Goal: Task Accomplishment & Management: Manage account settings

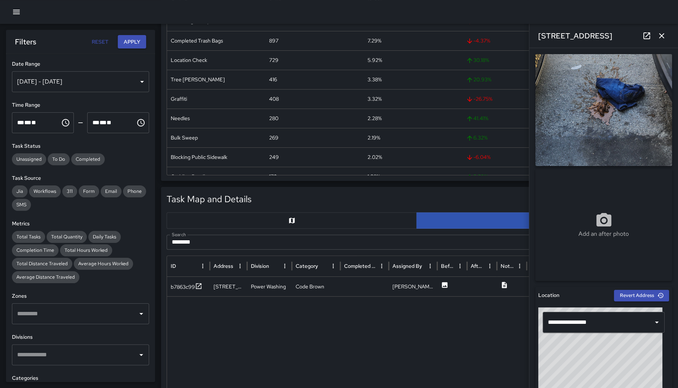
scroll to position [171, 0]
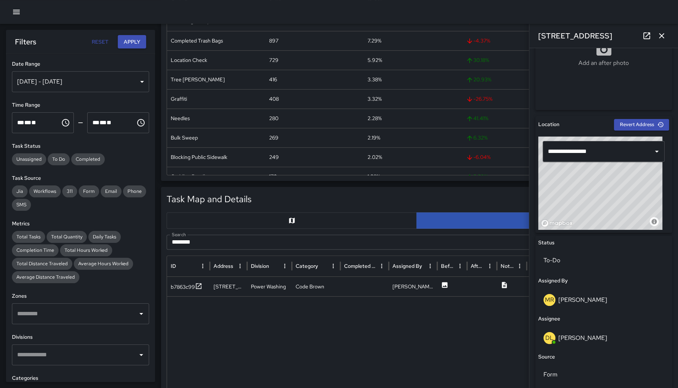
click at [10, 12] on button "button" at bounding box center [16, 11] width 15 height 15
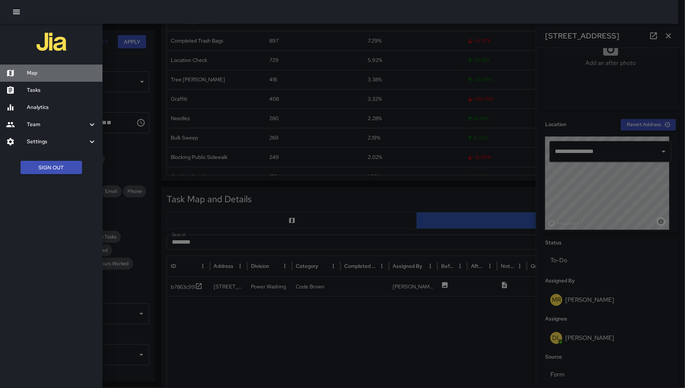
click at [47, 73] on h6 "Map" at bounding box center [62, 73] width 70 height 8
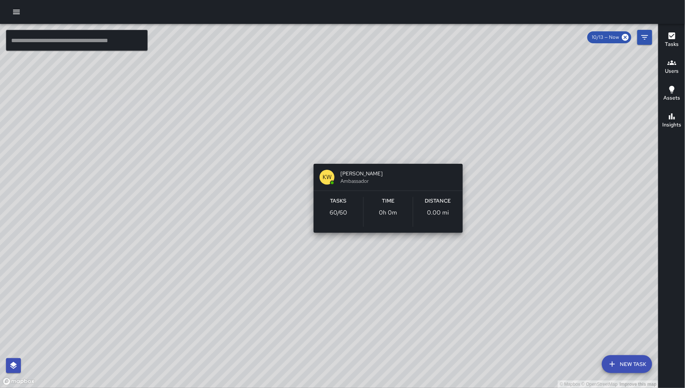
click at [387, 154] on div "© Mapbox © OpenStreetMap Improve this map KW [PERSON_NAME] Ambassador Tasks 60 …" at bounding box center [329, 206] width 658 height 364
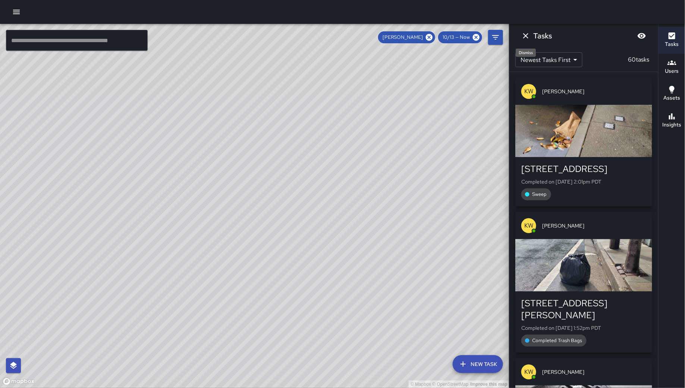
click at [523, 37] on icon "Dismiss" at bounding box center [525, 35] width 9 height 9
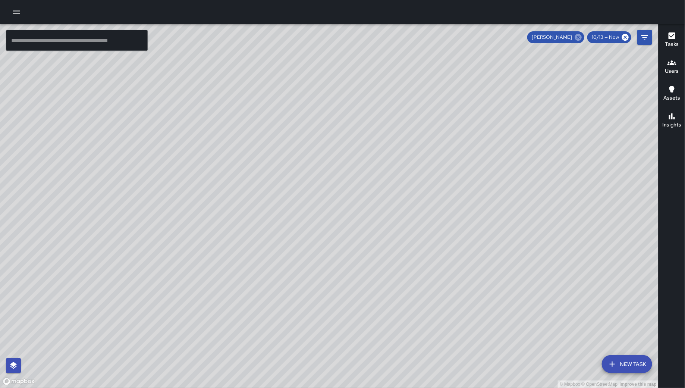
click at [578, 39] on icon at bounding box center [578, 37] width 7 height 7
drag, startPoint x: 425, startPoint y: 264, endPoint x: 440, endPoint y: 123, distance: 141.8
click at [440, 123] on div "© Mapbox © OpenStreetMap Improve this map" at bounding box center [329, 206] width 658 height 364
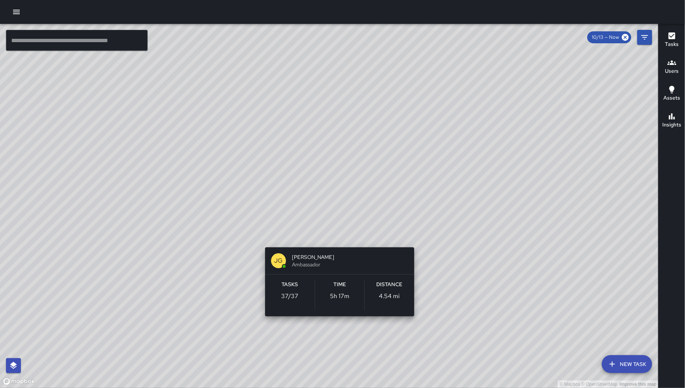
click at [336, 325] on div "© Mapbox © OpenStreetMap Improve this map [PERSON_NAME] Ambassador Tasks 37 / 3…" at bounding box center [329, 206] width 658 height 364
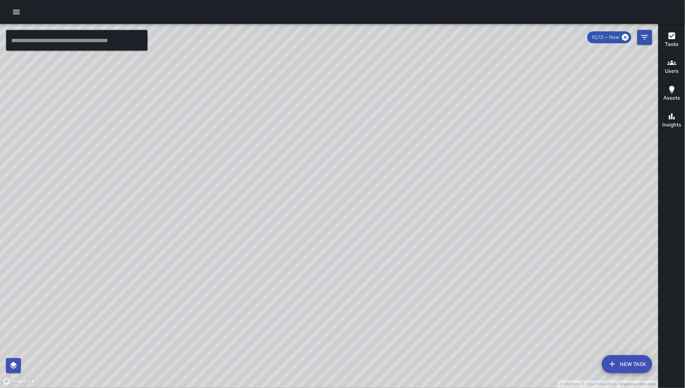
click at [329, 329] on div "© Mapbox © OpenStreetMap Improve this map [PERSON_NAME] Ambassador Tasks 37 / 3…" at bounding box center [329, 206] width 658 height 364
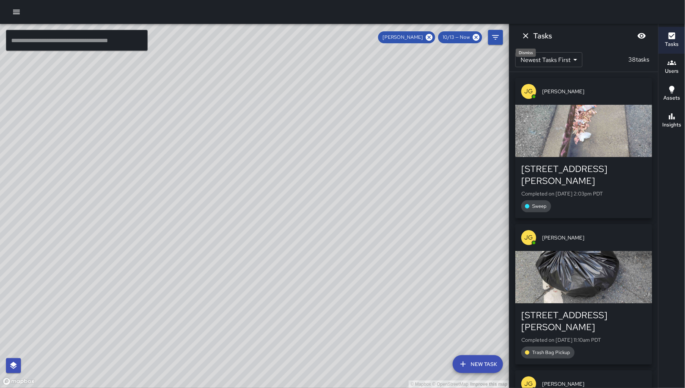
click at [527, 33] on icon "Dismiss" at bounding box center [525, 35] width 9 height 9
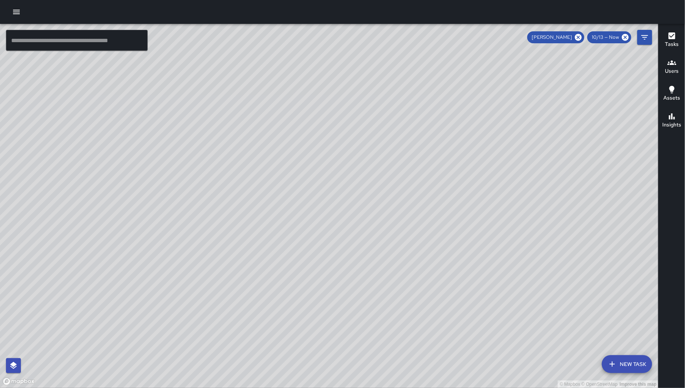
click at [322, 331] on div "© Mapbox © OpenStreetMap Improve this map [PERSON_NAME] Ambassador Tasks 38 / 3…" at bounding box center [329, 206] width 658 height 364
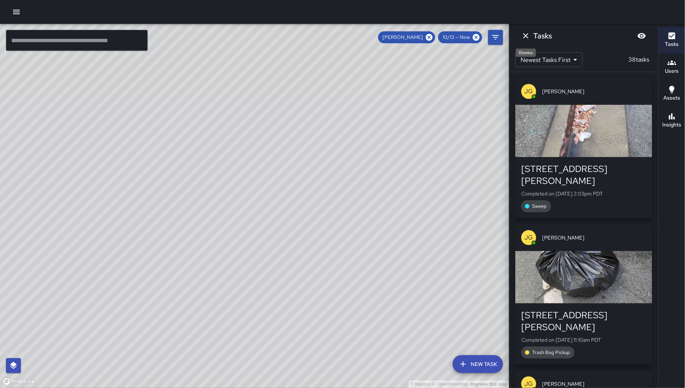
click at [528, 32] on icon "Dismiss" at bounding box center [525, 35] width 9 height 9
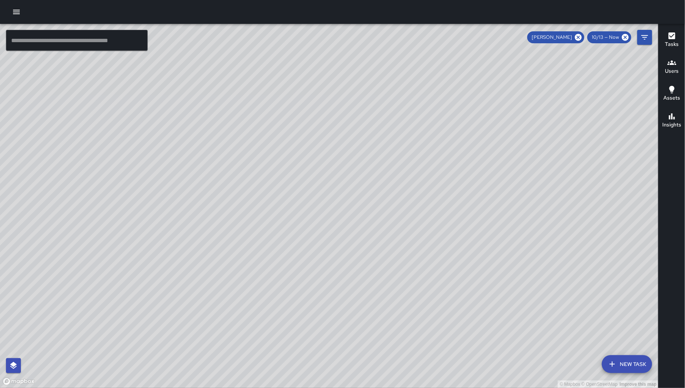
drag, startPoint x: 487, startPoint y: 226, endPoint x: 473, endPoint y: 285, distance: 60.7
click at [473, 285] on div "© Mapbox © OpenStreetMap Improve this map" at bounding box center [329, 206] width 658 height 364
click at [579, 37] on icon at bounding box center [578, 37] width 8 height 8
click at [462, 205] on div "© Mapbox © OpenStreetMap Improve this map" at bounding box center [329, 206] width 658 height 364
drag, startPoint x: 463, startPoint y: 209, endPoint x: 446, endPoint y: 228, distance: 25.6
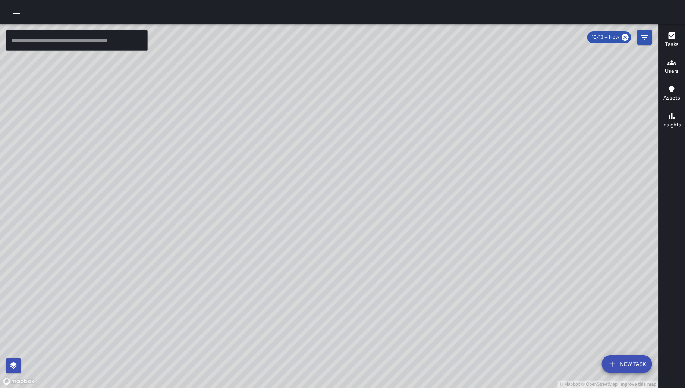
click at [456, 251] on div "© Mapbox © OpenStreetMap Improve this map" at bounding box center [329, 206] width 658 height 364
click at [446, 234] on div "© Mapbox © OpenStreetMap Improve this map" at bounding box center [329, 206] width 658 height 364
drag, startPoint x: 444, startPoint y: 247, endPoint x: 437, endPoint y: 240, distance: 10.0
click at [441, 253] on div "© Mapbox © OpenStreetMap Improve this map" at bounding box center [329, 206] width 658 height 364
drag, startPoint x: 425, startPoint y: 322, endPoint x: 163, endPoint y: 180, distance: 297.8
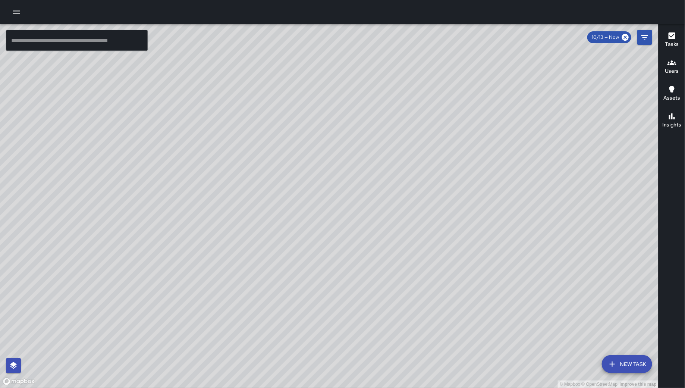
click at [163, 180] on div "© Mapbox © OpenStreetMap Improve this map" at bounding box center [329, 206] width 658 height 364
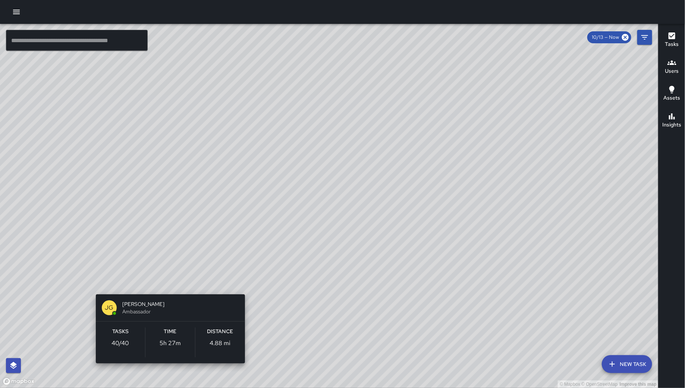
click at [165, 286] on div "© Mapbox © OpenStreetMap Improve this map [PERSON_NAME] Ambassador Tasks 40 / 4…" at bounding box center [329, 206] width 658 height 364
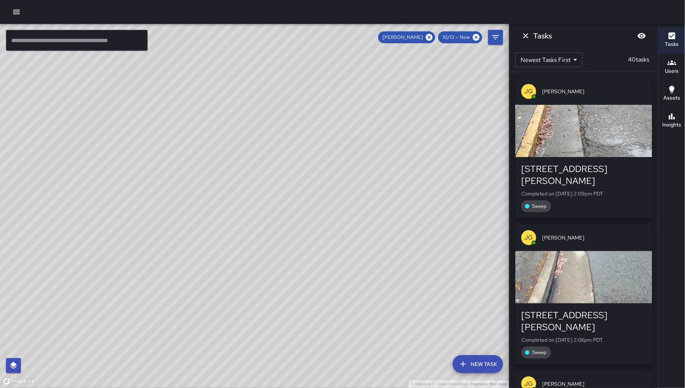
drag, startPoint x: 324, startPoint y: 300, endPoint x: 314, endPoint y: 287, distance: 16.3
click at [319, 326] on div "© Mapbox © OpenStreetMap Improve this map" at bounding box center [254, 206] width 509 height 364
drag, startPoint x: 302, startPoint y: 252, endPoint x: 307, endPoint y: 288, distance: 36.1
click at [307, 288] on div "© Mapbox © OpenStreetMap Improve this map" at bounding box center [254, 206] width 509 height 364
click at [527, 35] on icon "Dismiss" at bounding box center [525, 35] width 9 height 9
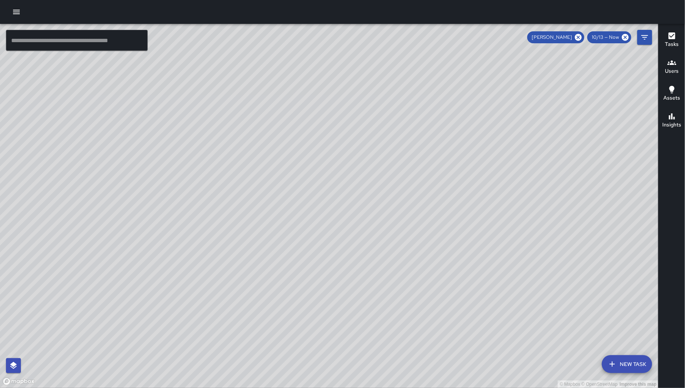
click at [20, 13] on icon "button" at bounding box center [16, 11] width 9 height 9
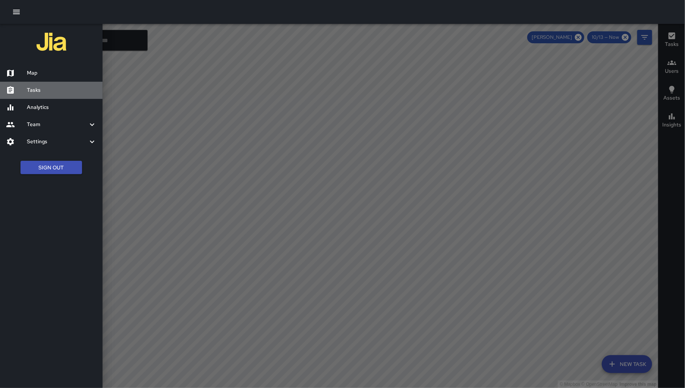
click at [32, 91] on h6 "Tasks" at bounding box center [62, 90] width 70 height 8
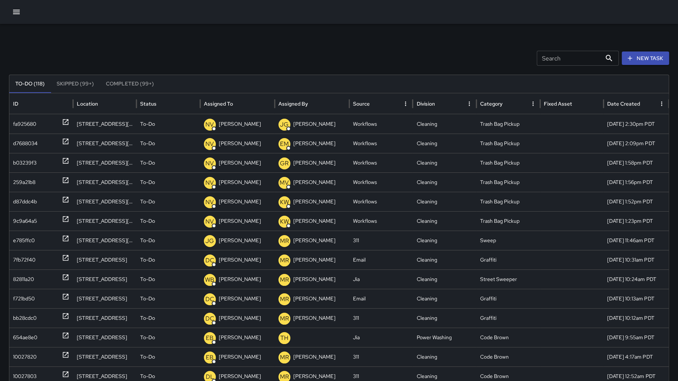
click at [547, 62] on input "Search" at bounding box center [569, 58] width 65 height 15
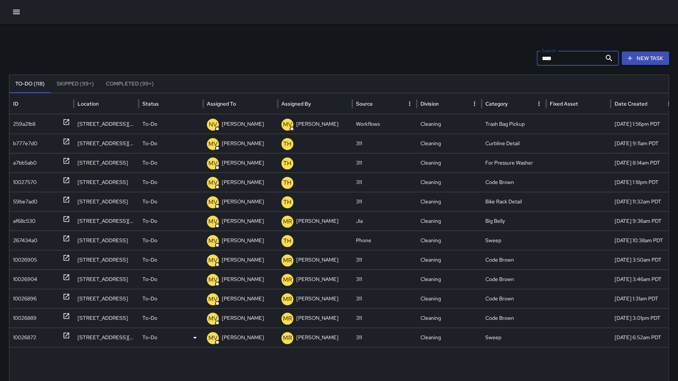
type input "****"
click at [32, 347] on div at bounding box center [342, 378] width 667 height 62
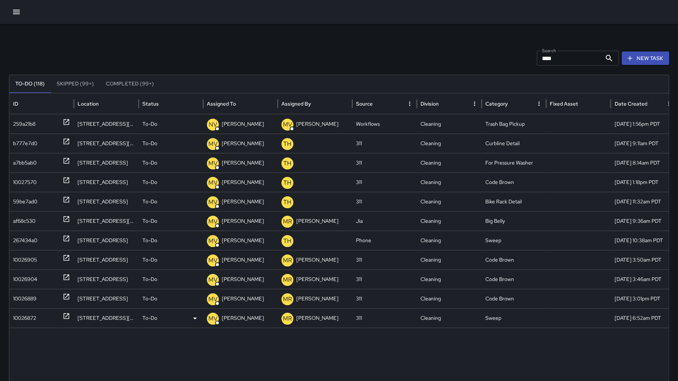
click at [17, 318] on div "10026872" at bounding box center [24, 317] width 23 height 19
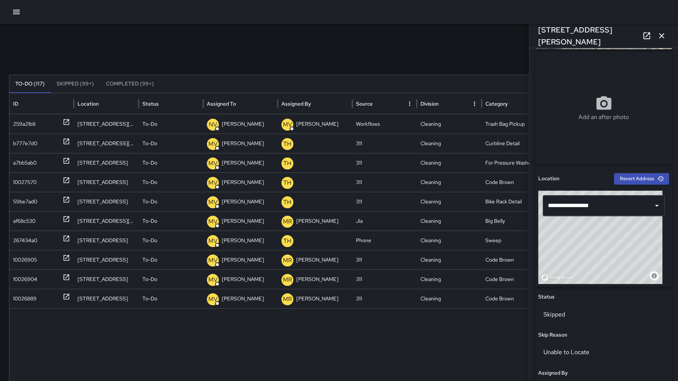
scroll to position [177, 0]
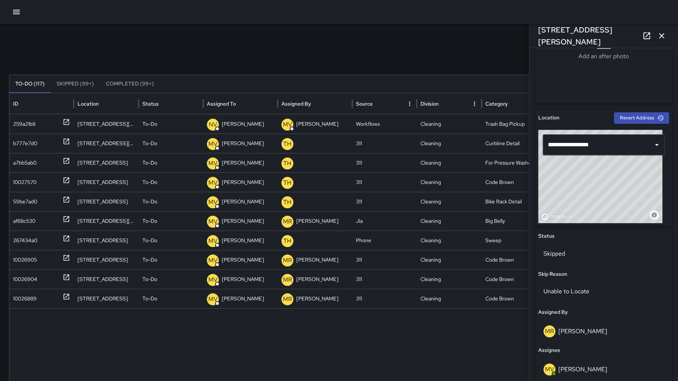
click at [663, 29] on button "button" at bounding box center [661, 35] width 15 height 15
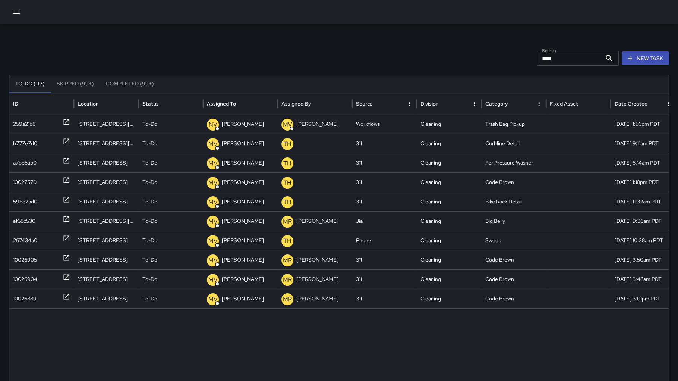
click at [573, 54] on input "****" at bounding box center [569, 58] width 65 height 15
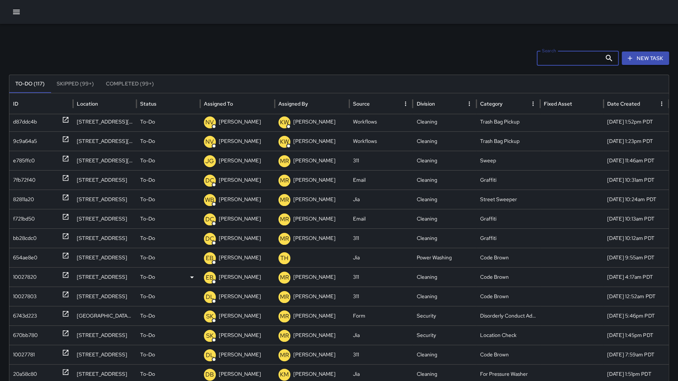
scroll to position [87, 0]
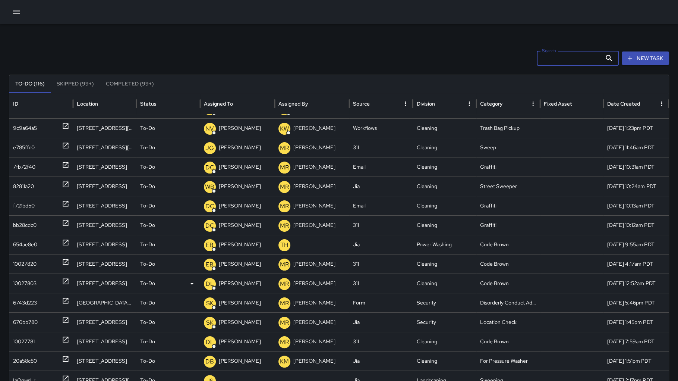
click at [29, 286] on div "10027803" at bounding box center [24, 283] width 23 height 19
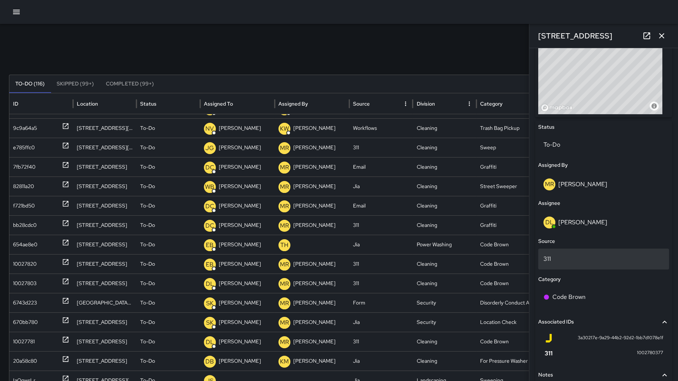
scroll to position [283, 0]
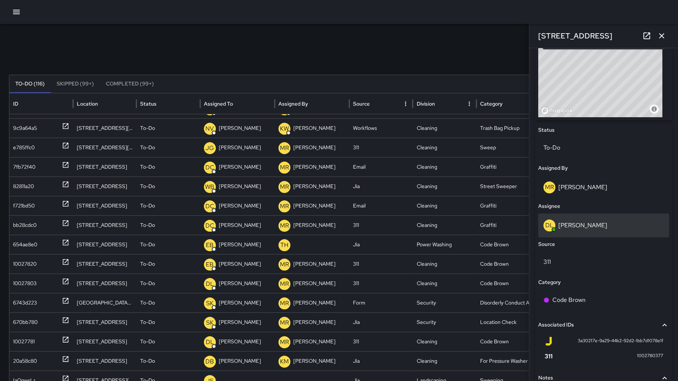
click at [586, 219] on div "DL [PERSON_NAME]" at bounding box center [604, 225] width 120 height 12
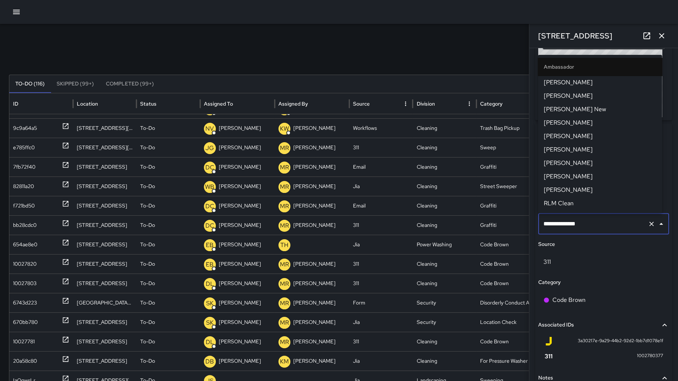
scroll to position [249, 0]
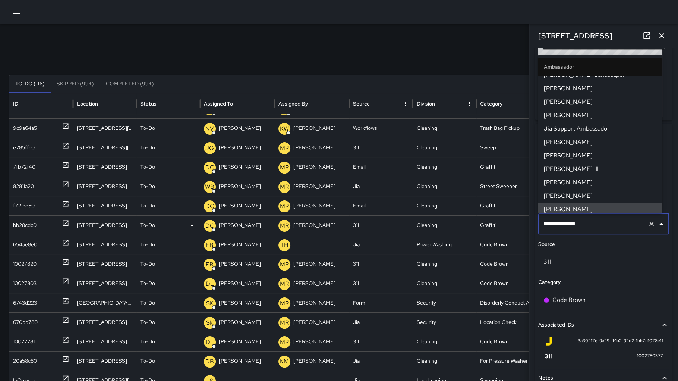
drag, startPoint x: 620, startPoint y: 227, endPoint x: 521, endPoint y: 218, distance: 99.2
click at [521, 218] on div "Search Search New Task To-Do (116) Skipped (99+) Completed (99+) ID Location St…" at bounding box center [339, 235] width 678 height 423
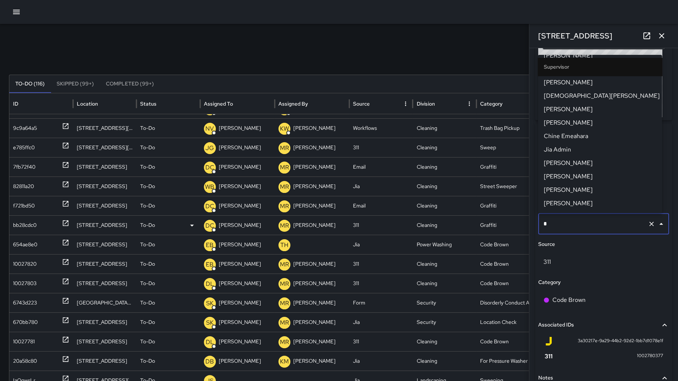
scroll to position [48, 0]
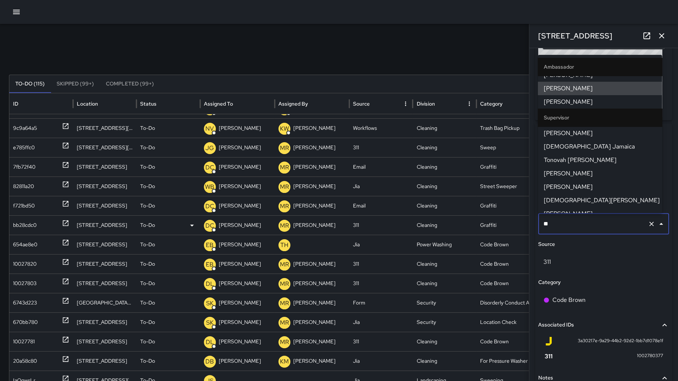
type input "***"
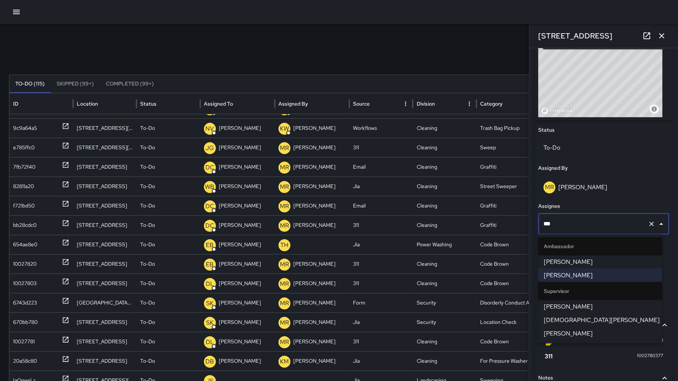
click at [568, 330] on span "[PERSON_NAME]" at bounding box center [600, 333] width 112 height 9
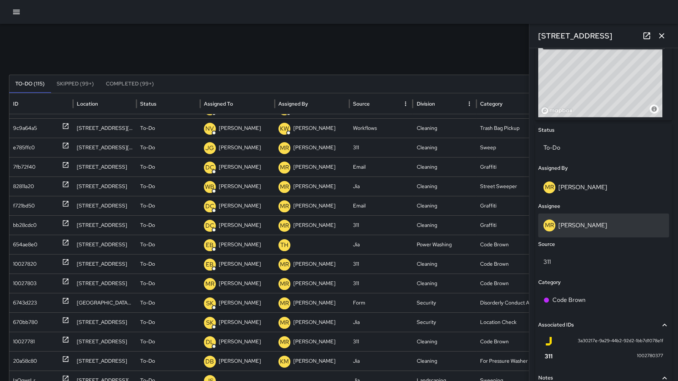
click at [588, 222] on p "[PERSON_NAME]" at bounding box center [583, 225] width 49 height 8
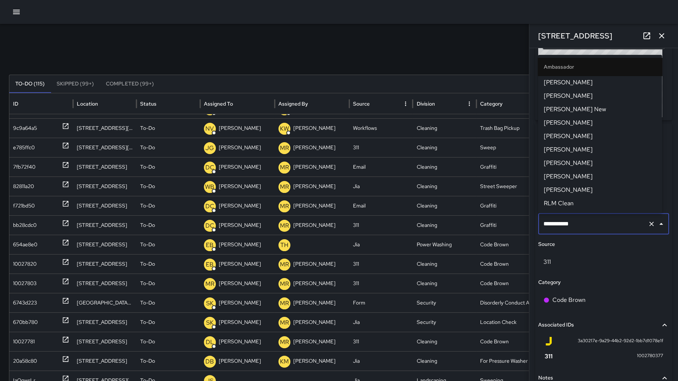
scroll to position [710, 0]
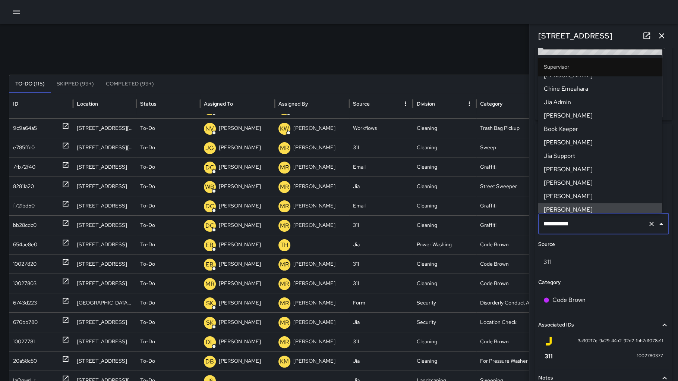
drag, startPoint x: 592, startPoint y: 222, endPoint x: 534, endPoint y: 224, distance: 57.8
click at [534, 224] on div "**********" at bounding box center [603, 214] width 149 height 333
click at [658, 38] on icon "button" at bounding box center [661, 35] width 9 height 9
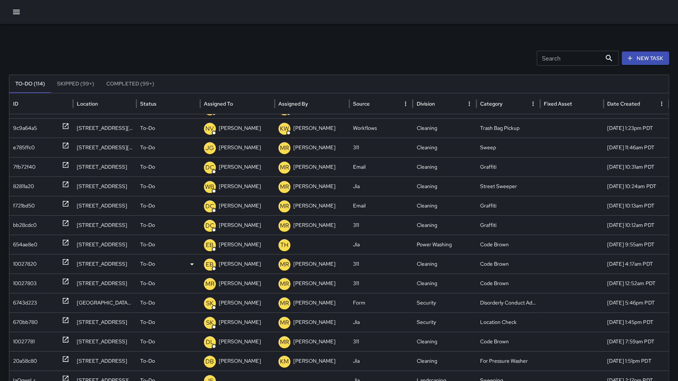
click at [34, 262] on div "10027820" at bounding box center [24, 263] width 23 height 19
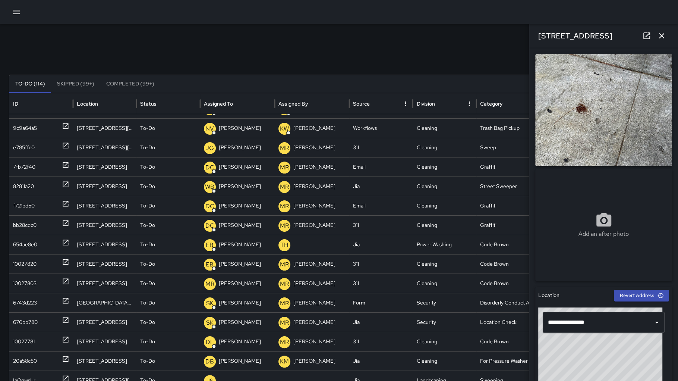
scroll to position [357, 0]
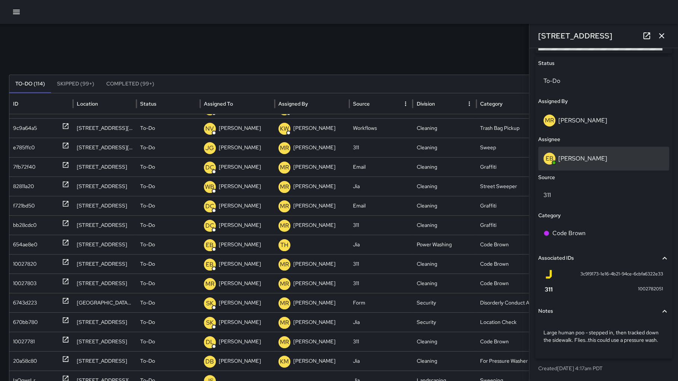
click at [603, 152] on div "EB [PERSON_NAME]" at bounding box center [604, 158] width 120 height 12
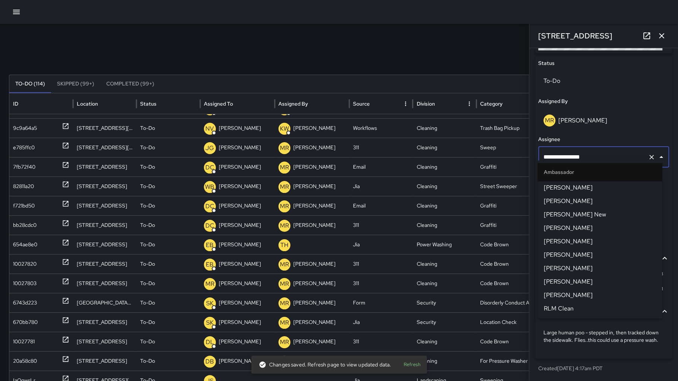
scroll to position [61, 0]
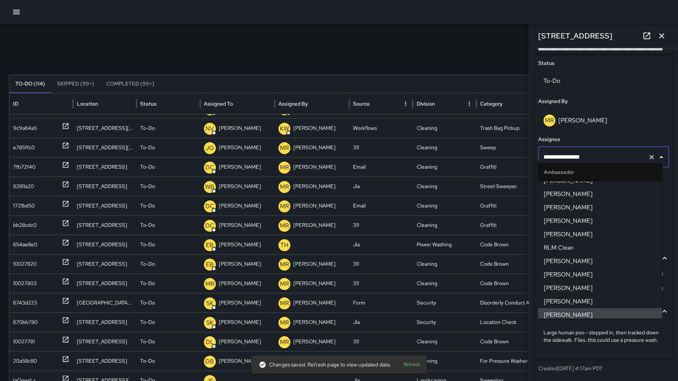
click at [605, 150] on input "**********" at bounding box center [593, 157] width 103 height 14
type input "**********"
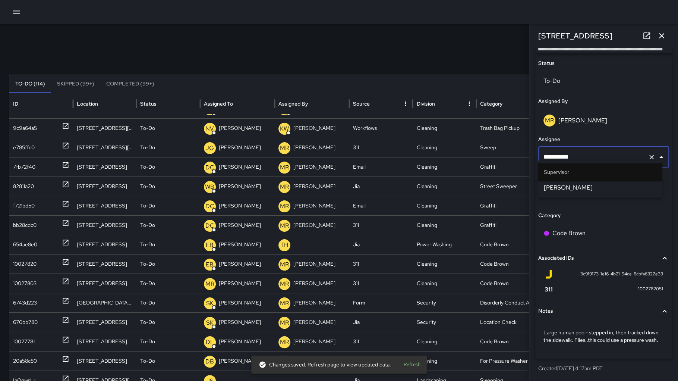
click at [575, 185] on span "[PERSON_NAME]" at bounding box center [600, 187] width 112 height 9
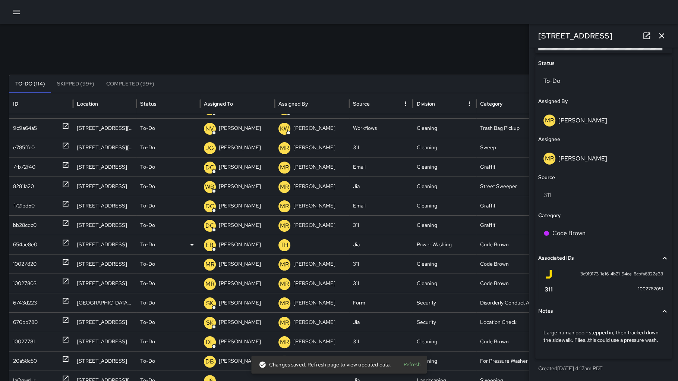
click at [23, 238] on div "654ae8e0" at bounding box center [25, 244] width 24 height 19
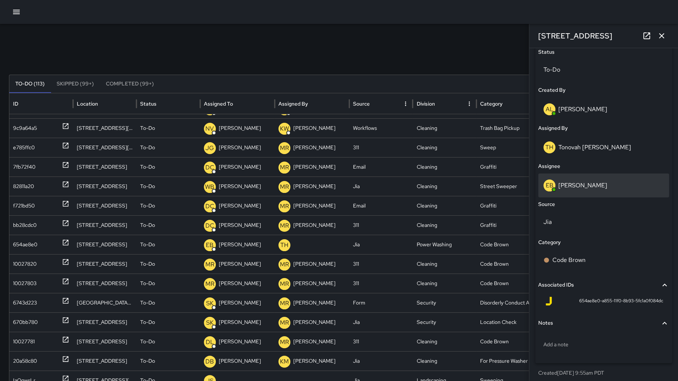
scroll to position [354, 0]
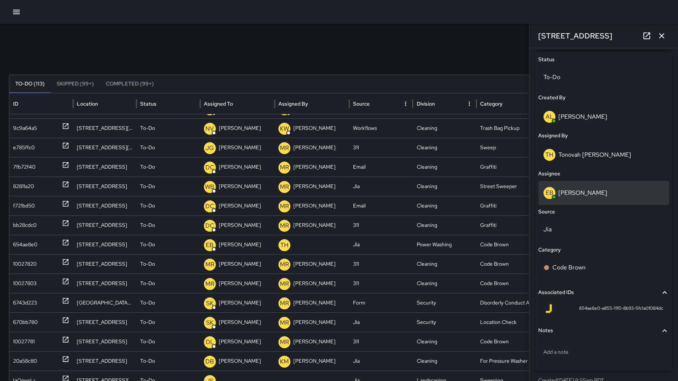
click at [600, 198] on div "EB [PERSON_NAME]" at bounding box center [604, 193] width 120 height 12
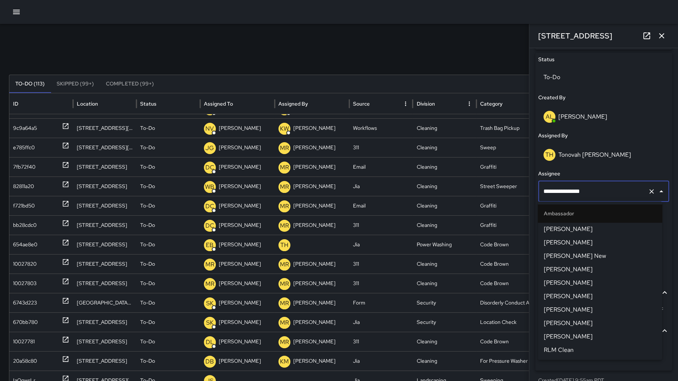
click at [600, 198] on div "**********" at bounding box center [603, 191] width 131 height 21
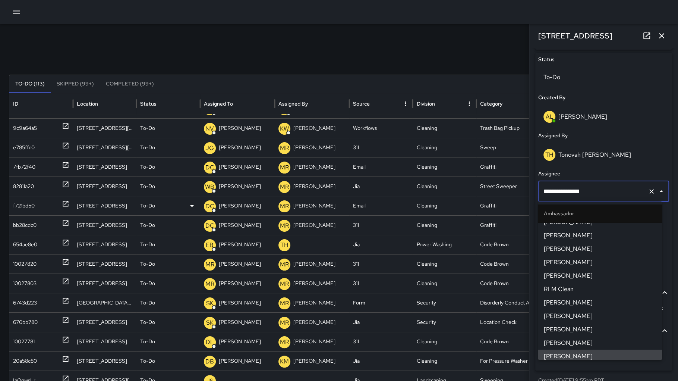
type input "**********"
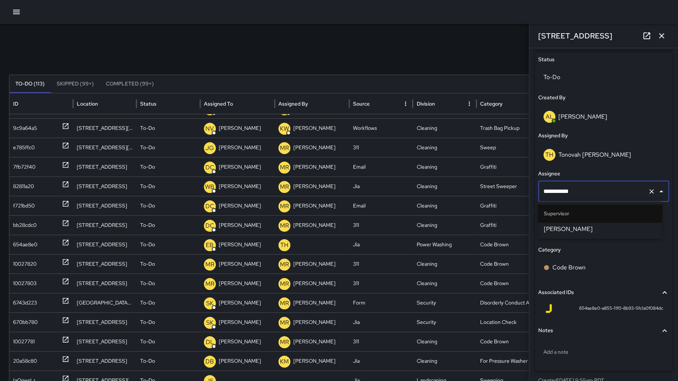
scroll to position [0, 0]
click at [586, 227] on span "[PERSON_NAME]" at bounding box center [600, 228] width 112 height 9
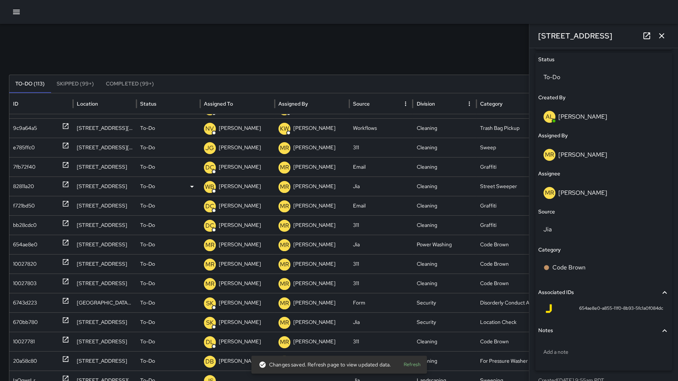
click at [40, 186] on div "82811a20" at bounding box center [41, 186] width 56 height 19
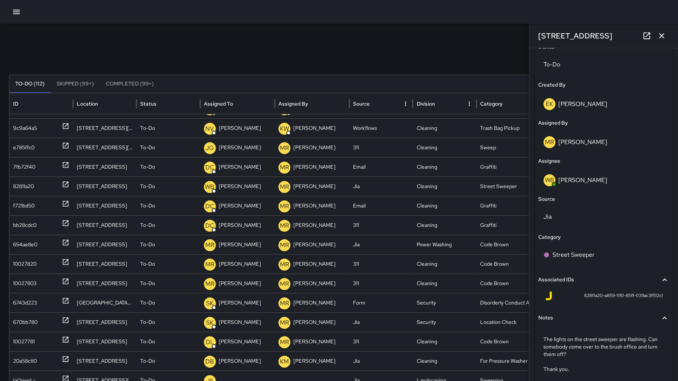
scroll to position [307, 0]
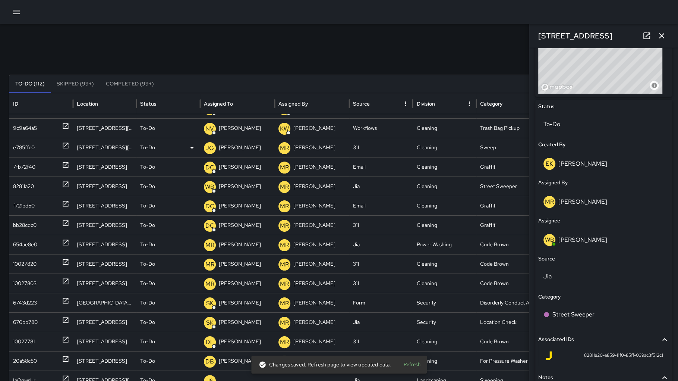
click at [31, 144] on div "e785ffc0" at bounding box center [24, 147] width 22 height 19
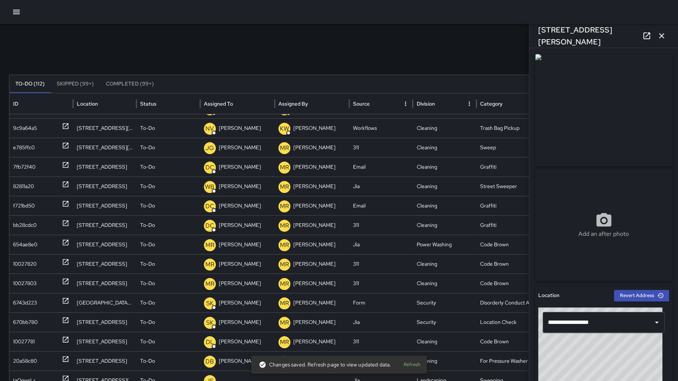
scroll to position [303, 0]
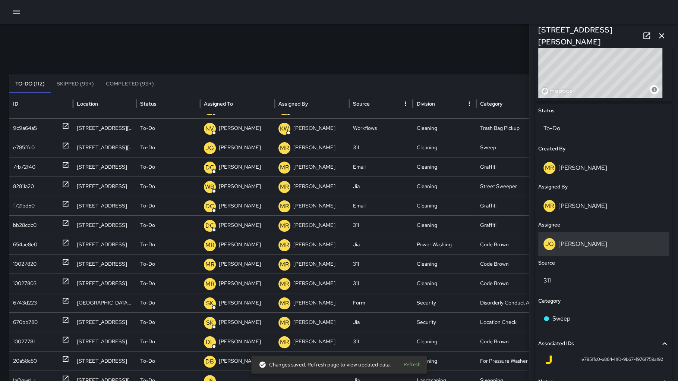
click at [604, 246] on div "[PERSON_NAME]" at bounding box center [604, 244] width 120 height 12
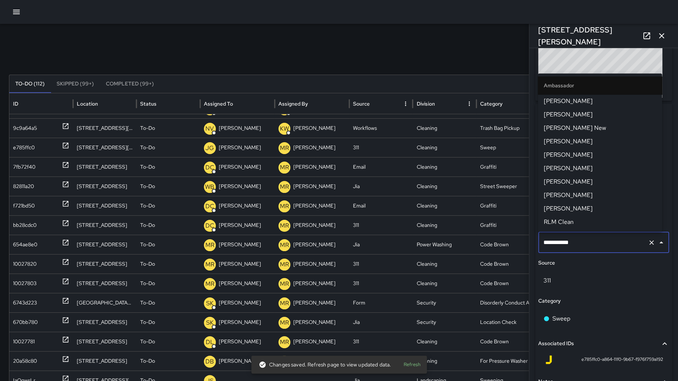
scroll to position [289, 0]
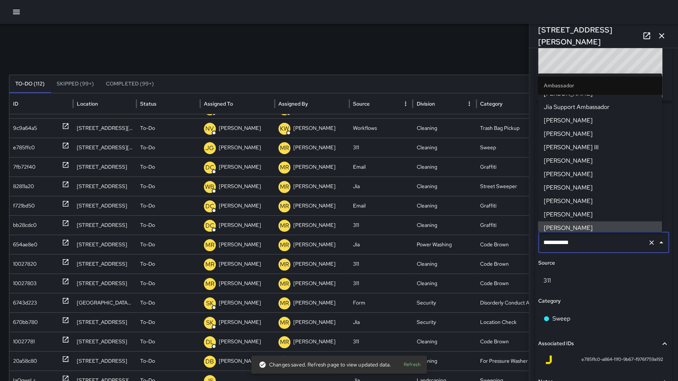
click at [604, 246] on input "**********" at bounding box center [593, 242] width 103 height 14
click at [613, 243] on input "**********" at bounding box center [593, 242] width 103 height 14
type input "**********"
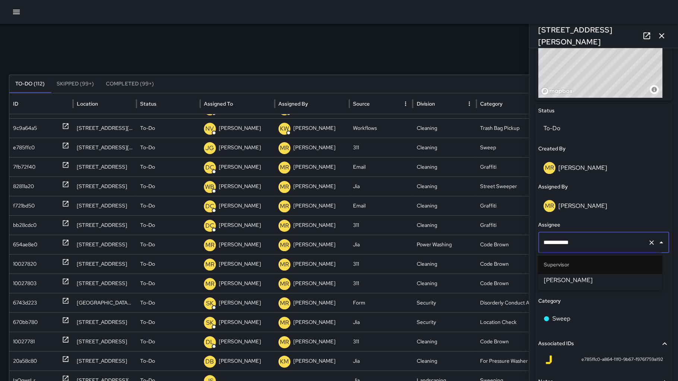
scroll to position [0, 0]
click at [578, 280] on span "[PERSON_NAME]" at bounding box center [600, 280] width 112 height 9
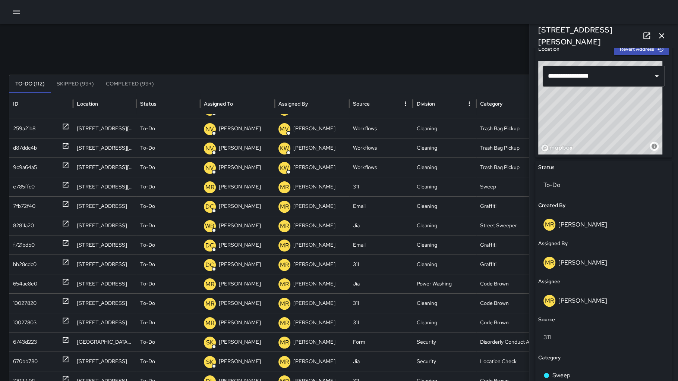
scroll to position [365, 0]
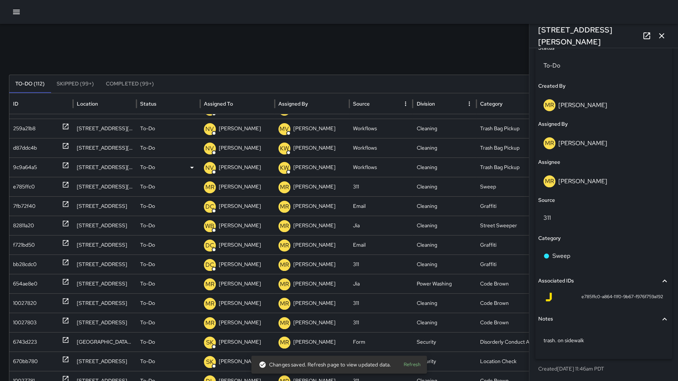
click at [19, 169] on div "9c9a64a5" at bounding box center [25, 167] width 24 height 19
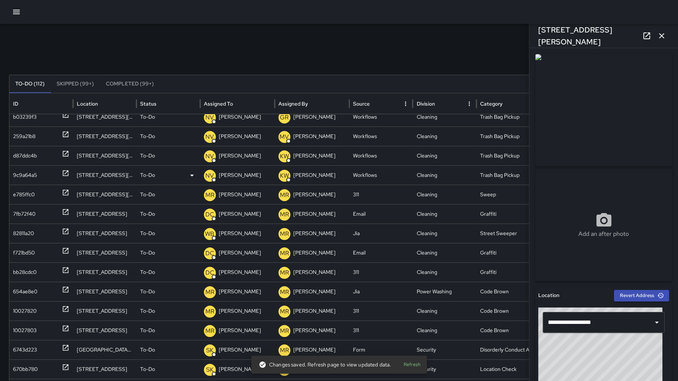
scroll to position [36, 0]
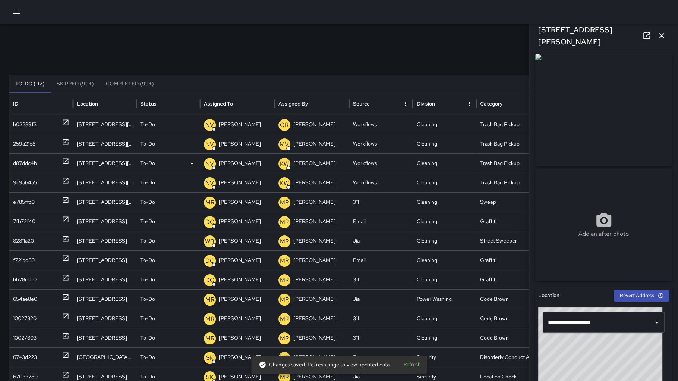
click at [26, 164] on div "d87ddc4b" at bounding box center [25, 163] width 24 height 19
click at [28, 145] on div "259a21b8" at bounding box center [24, 143] width 22 height 19
click at [31, 126] on div "b03239f3" at bounding box center [24, 124] width 23 height 19
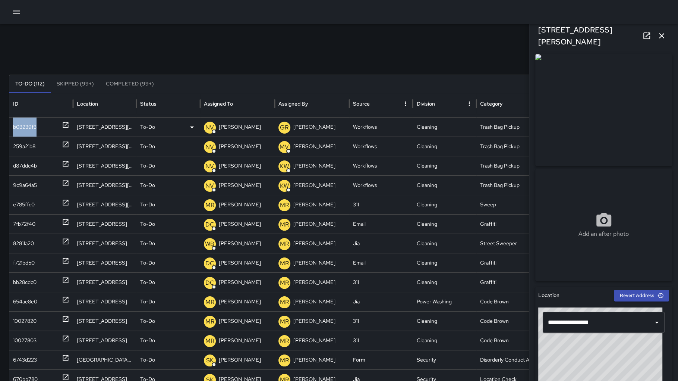
scroll to position [22, 0]
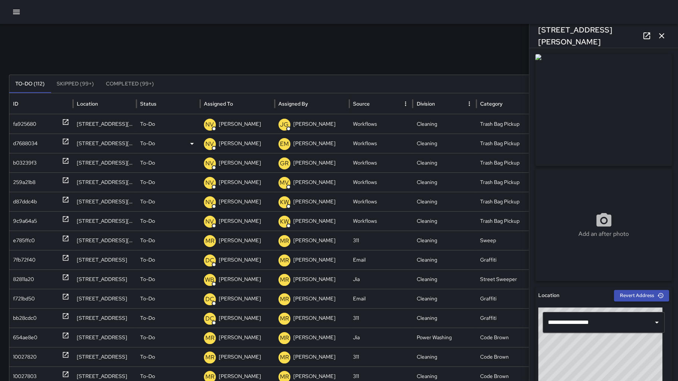
click at [32, 143] on div "d7688034" at bounding box center [25, 143] width 25 height 19
click at [34, 128] on div "fa925680" at bounding box center [24, 123] width 23 height 19
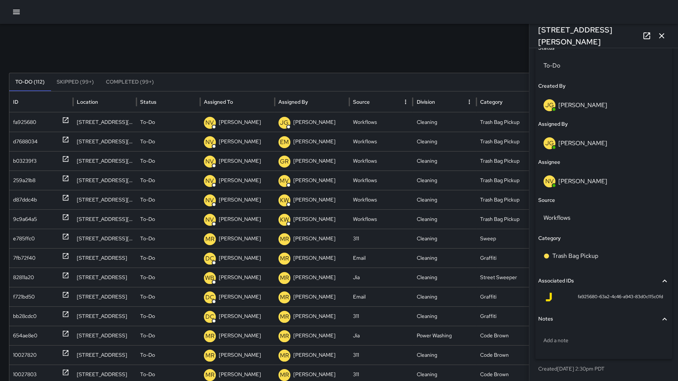
click at [661, 37] on icon "button" at bounding box center [661, 35] width 9 height 9
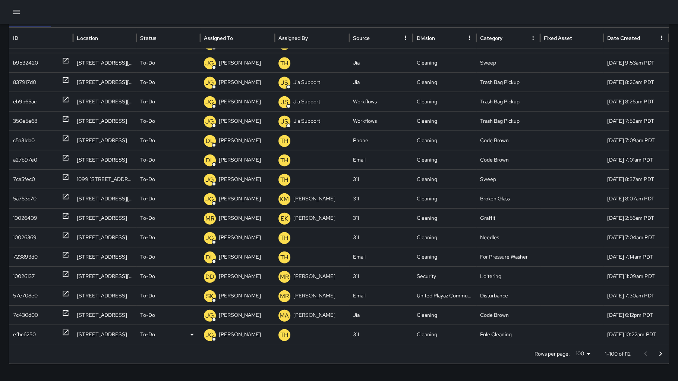
click at [18, 331] on div "efbc6250" at bounding box center [24, 334] width 23 height 19
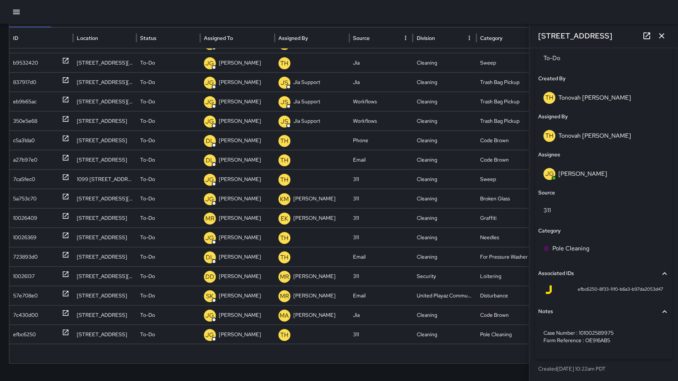
click at [660, 38] on icon "button" at bounding box center [661, 35] width 9 height 9
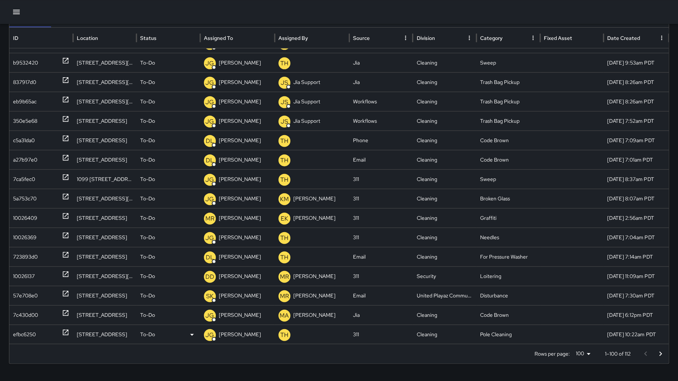
click at [23, 327] on div "efbc6250" at bounding box center [24, 334] width 23 height 19
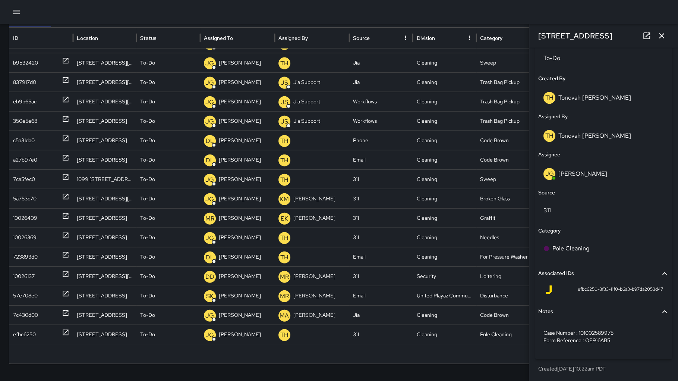
click at [662, 34] on icon "button" at bounding box center [661, 35] width 9 height 9
